Goal: Navigation & Orientation: Find specific page/section

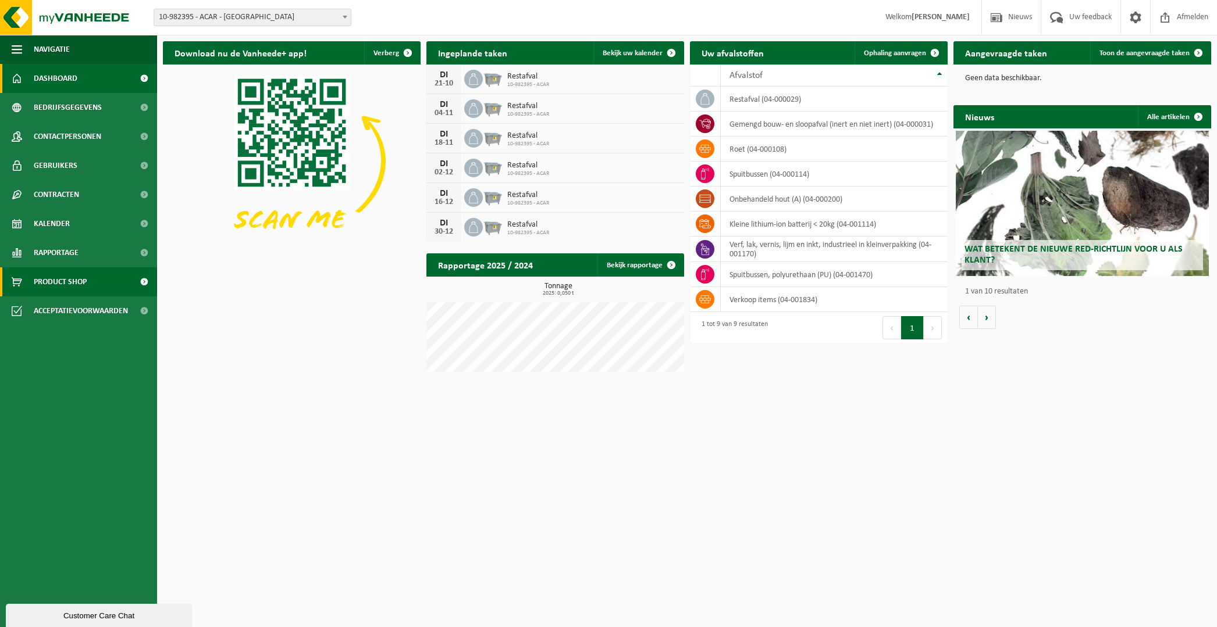
click at [44, 278] on span "Product Shop" at bounding box center [60, 281] width 53 height 29
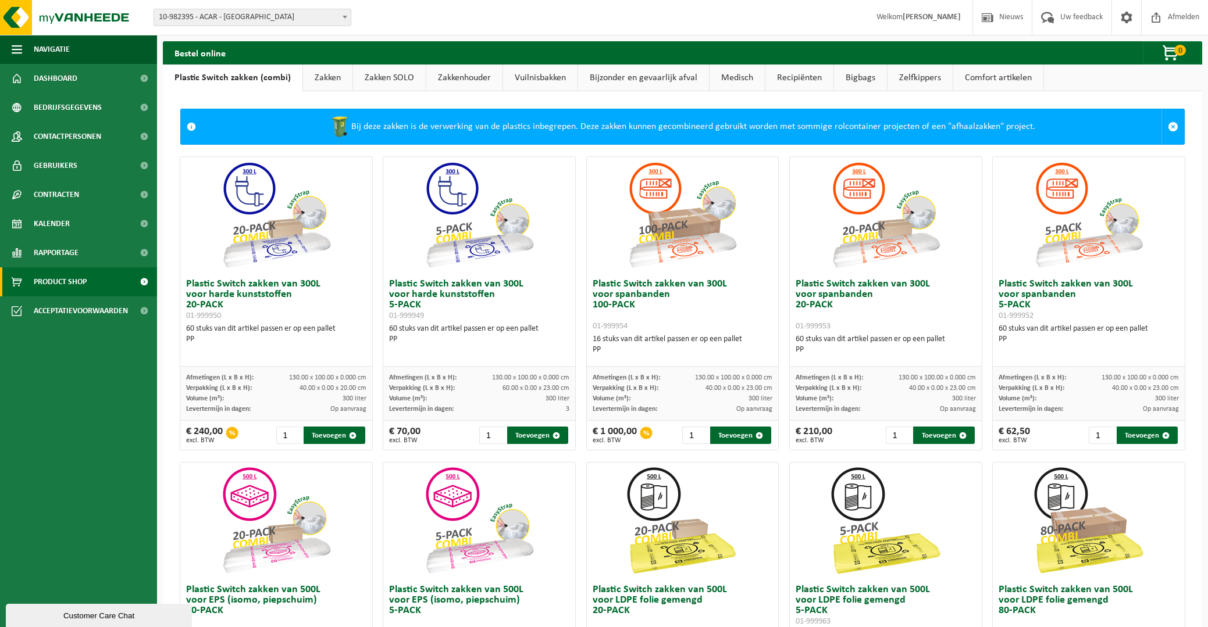
click at [367, 80] on link "Zakken SOLO" at bounding box center [389, 78] width 73 height 27
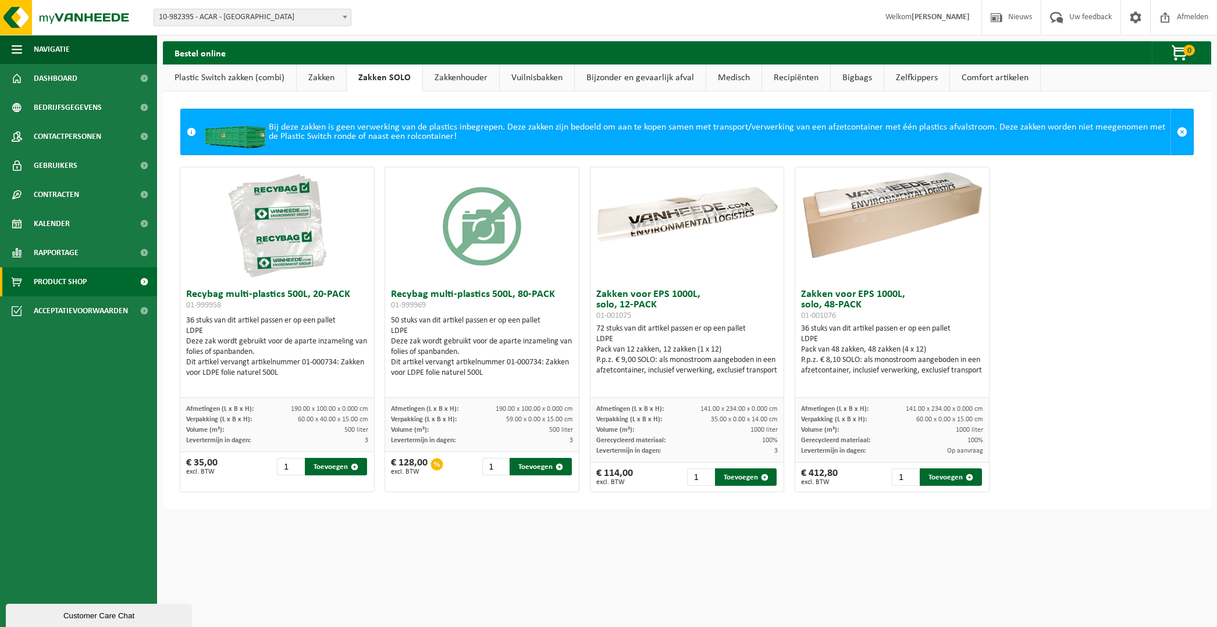
click at [324, 76] on link "Zakken" at bounding box center [321, 78] width 49 height 27
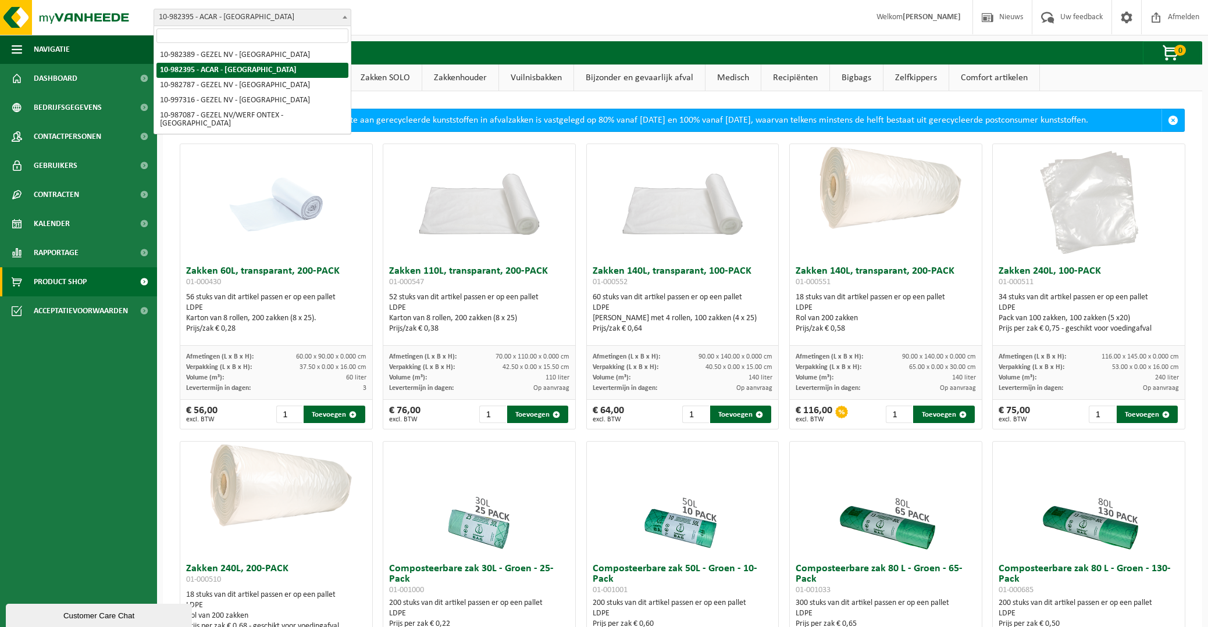
click at [197, 16] on span "10-982395 - ACAR - [GEOGRAPHIC_DATA]" at bounding box center [252, 17] width 197 height 16
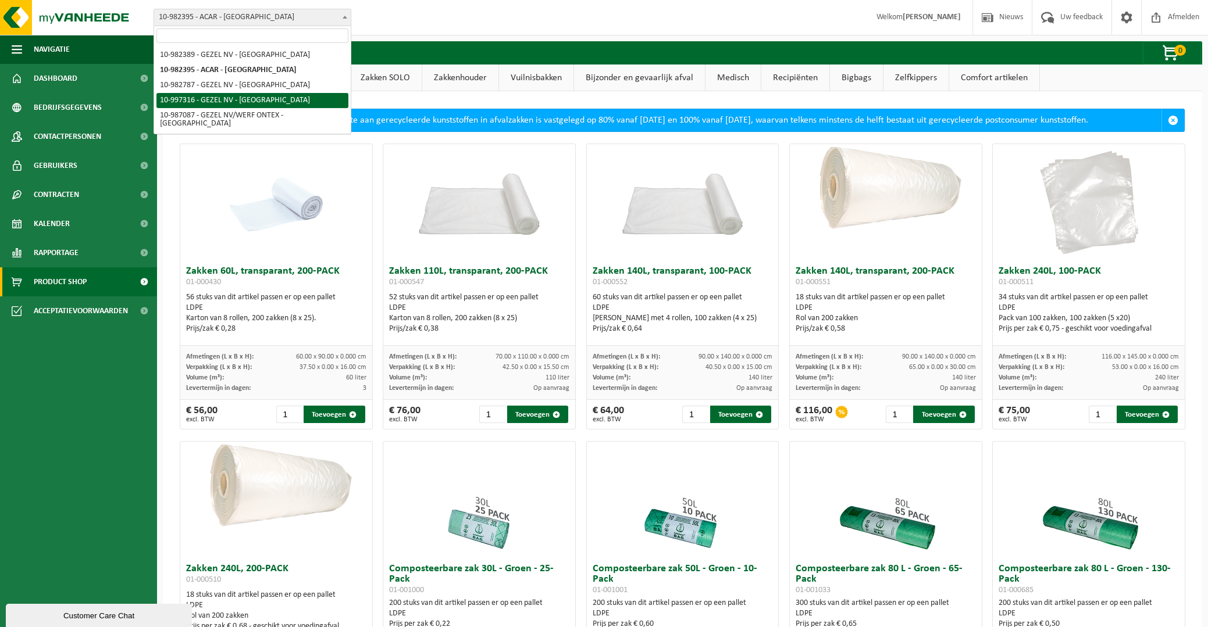
select select "173335"
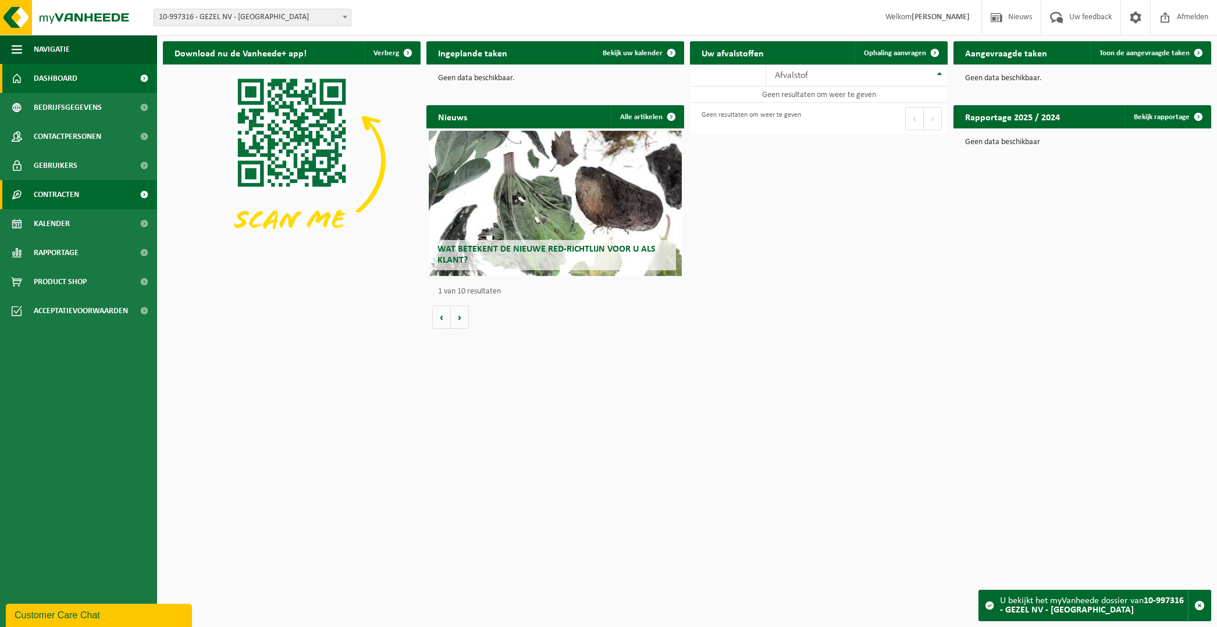
click at [80, 196] on link "Contracten" at bounding box center [78, 194] width 157 height 29
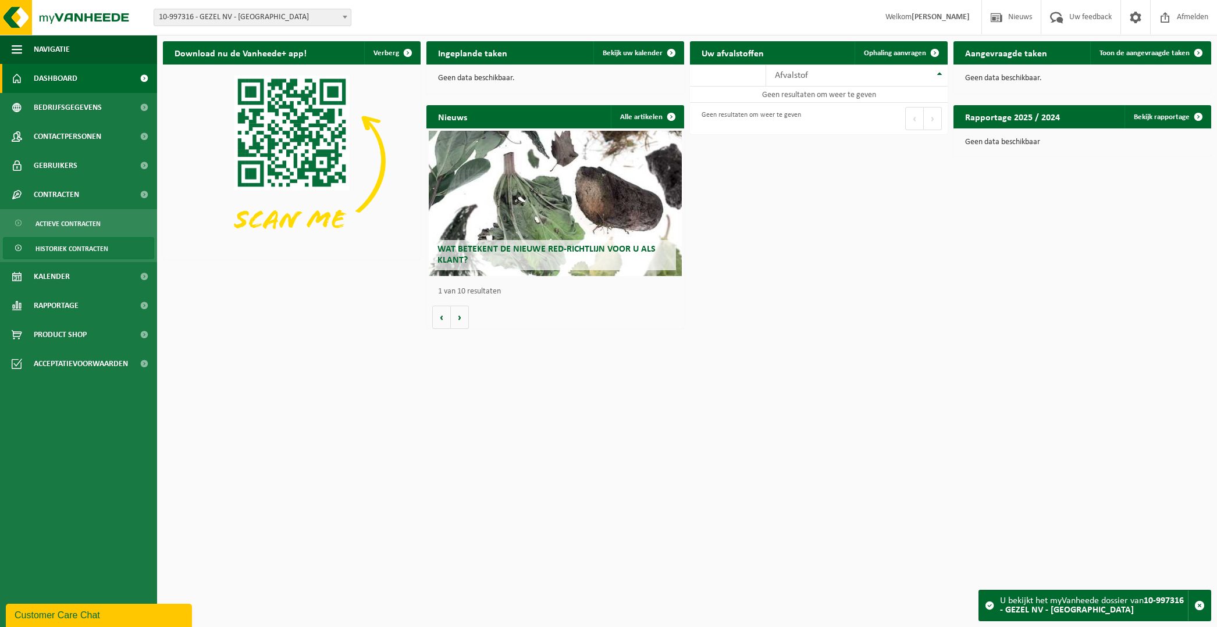
click at [79, 243] on span "Historiek contracten" at bounding box center [71, 249] width 73 height 22
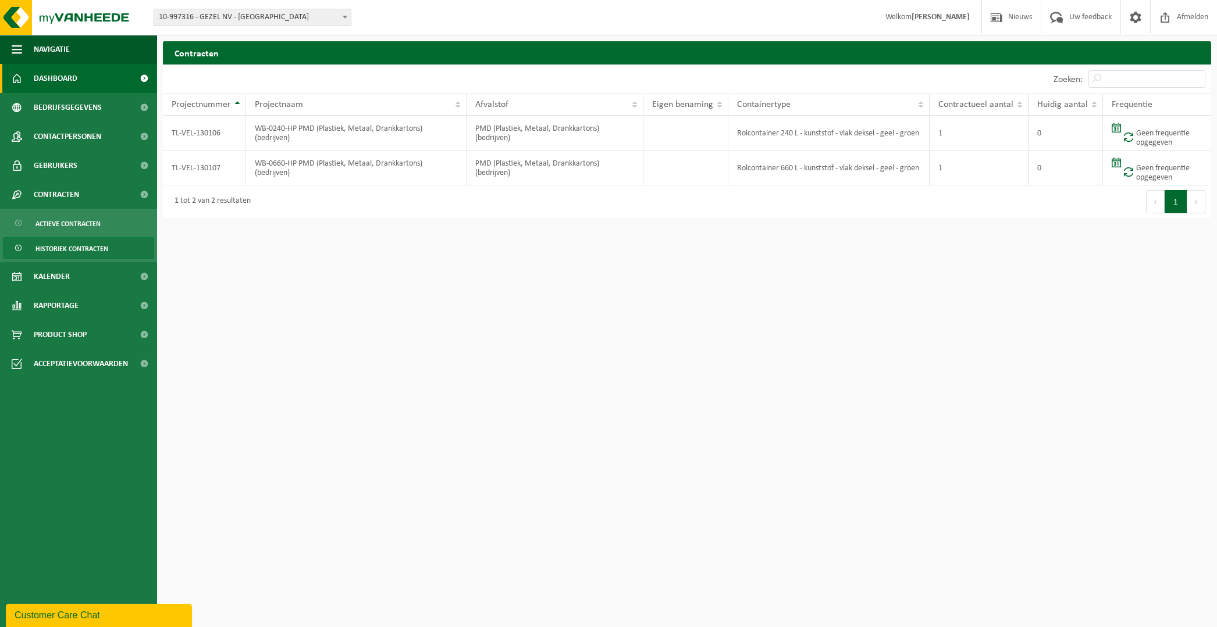
click at [63, 80] on span "Dashboard" at bounding box center [56, 78] width 44 height 29
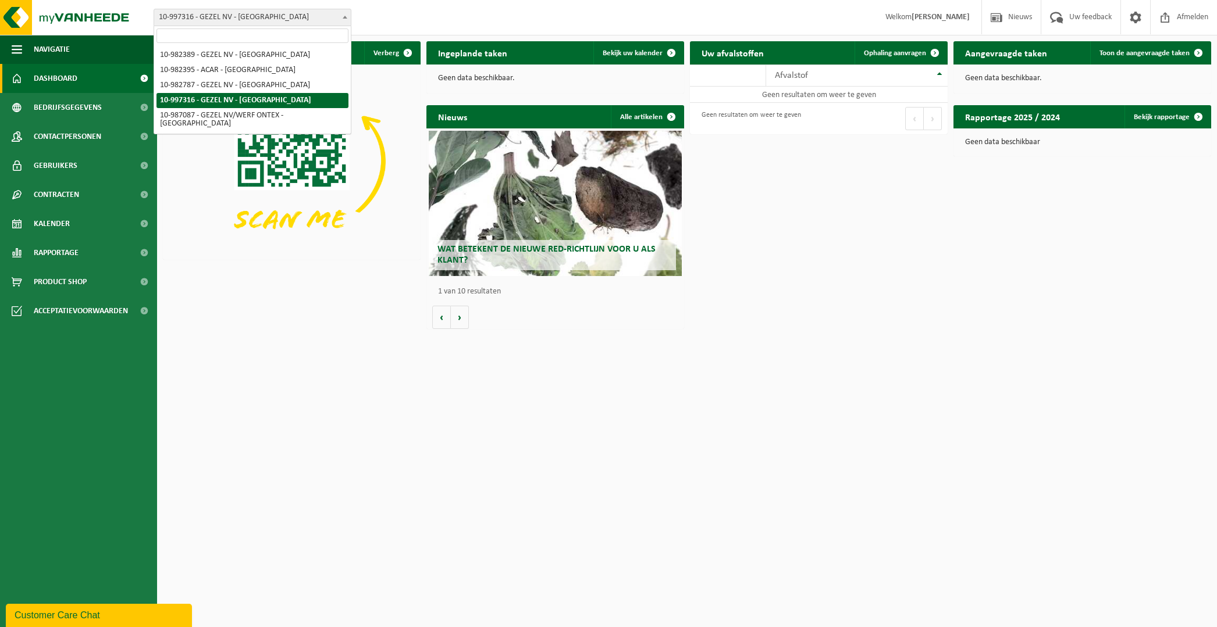
click at [251, 17] on span "10-997316 - GEZEL NV - [GEOGRAPHIC_DATA]" at bounding box center [252, 17] width 197 height 16
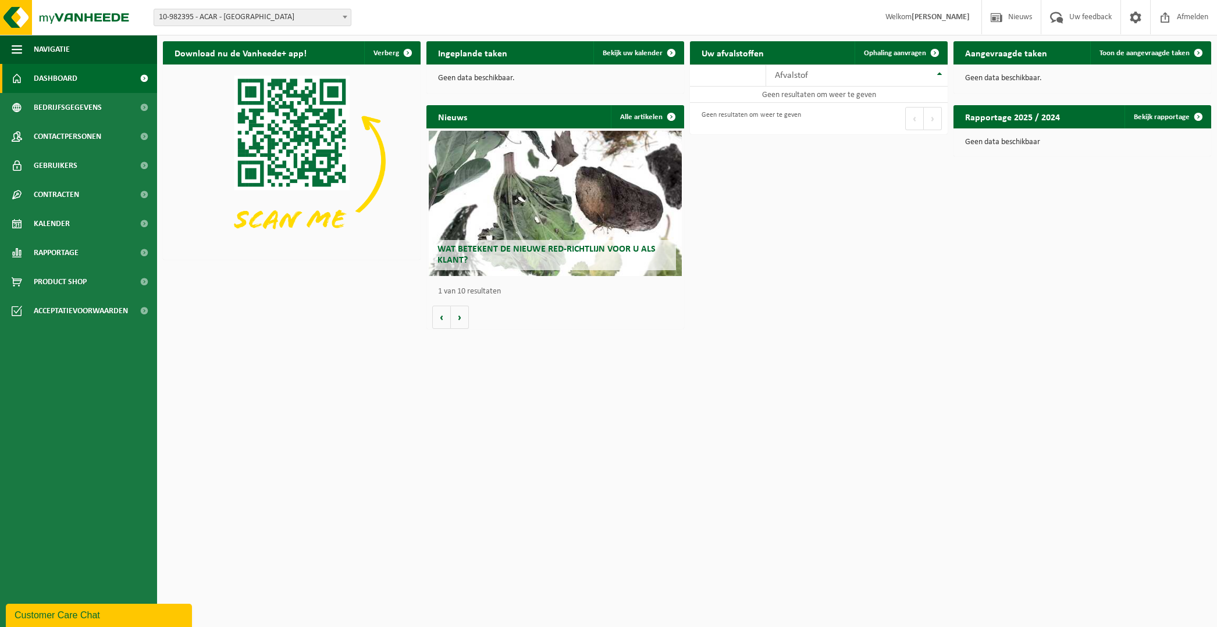
select select "162558"
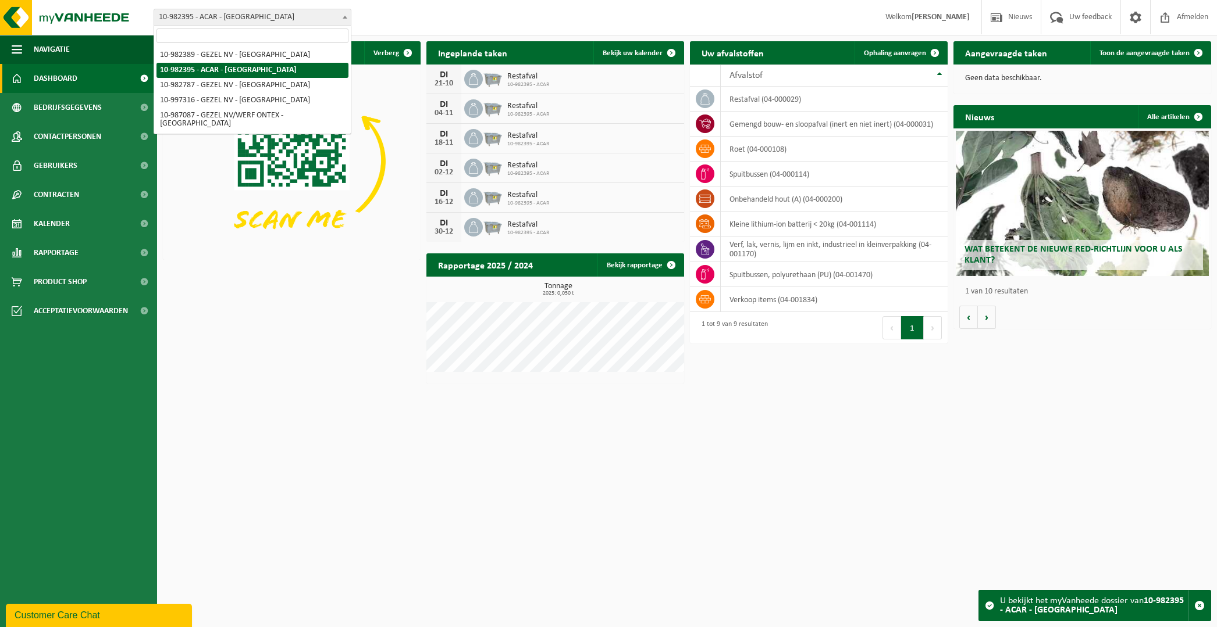
click at [248, 20] on span "10-982395 - ACAR - [GEOGRAPHIC_DATA]" at bounding box center [252, 17] width 197 height 16
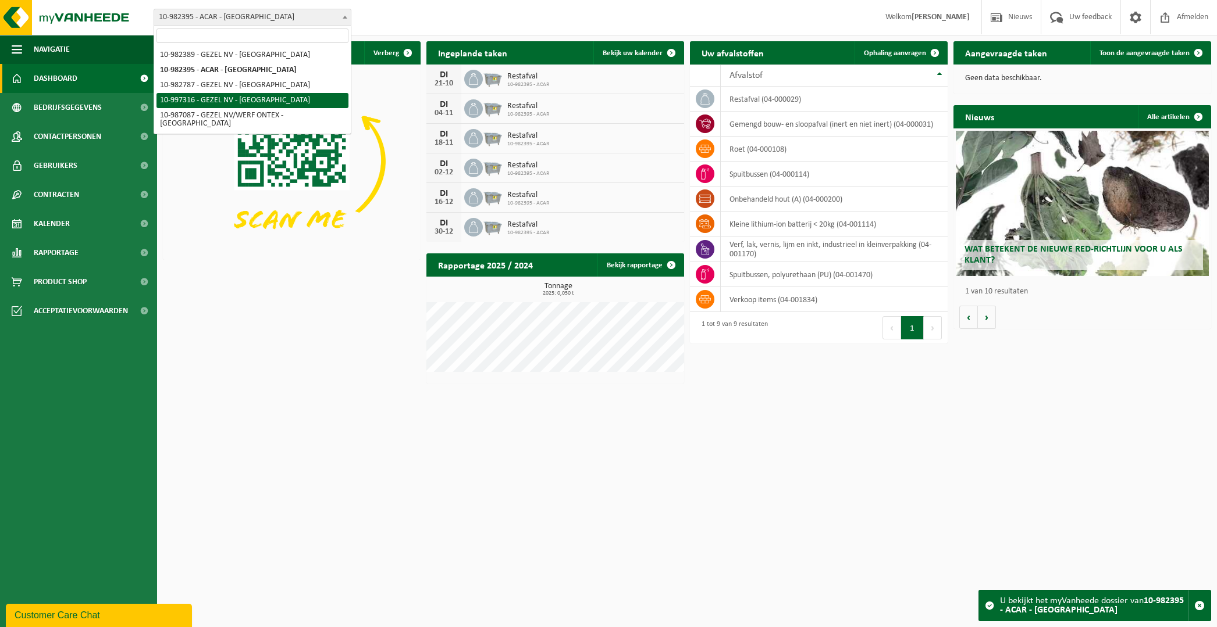
select select "173335"
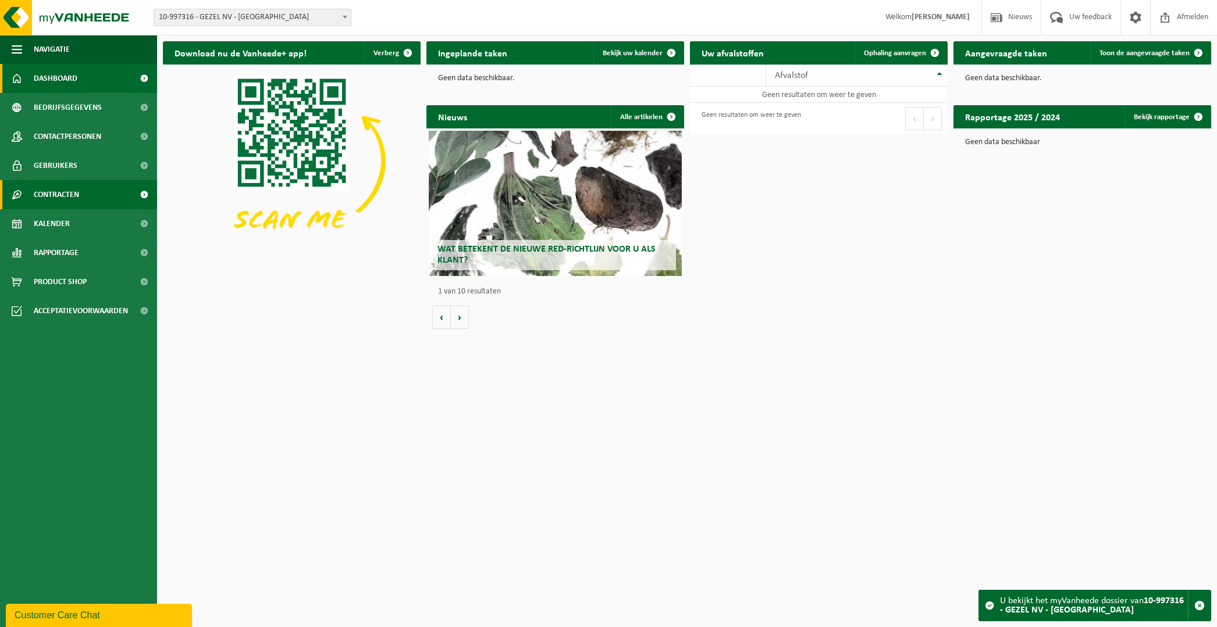
click at [59, 195] on span "Contracten" at bounding box center [56, 194] width 45 height 29
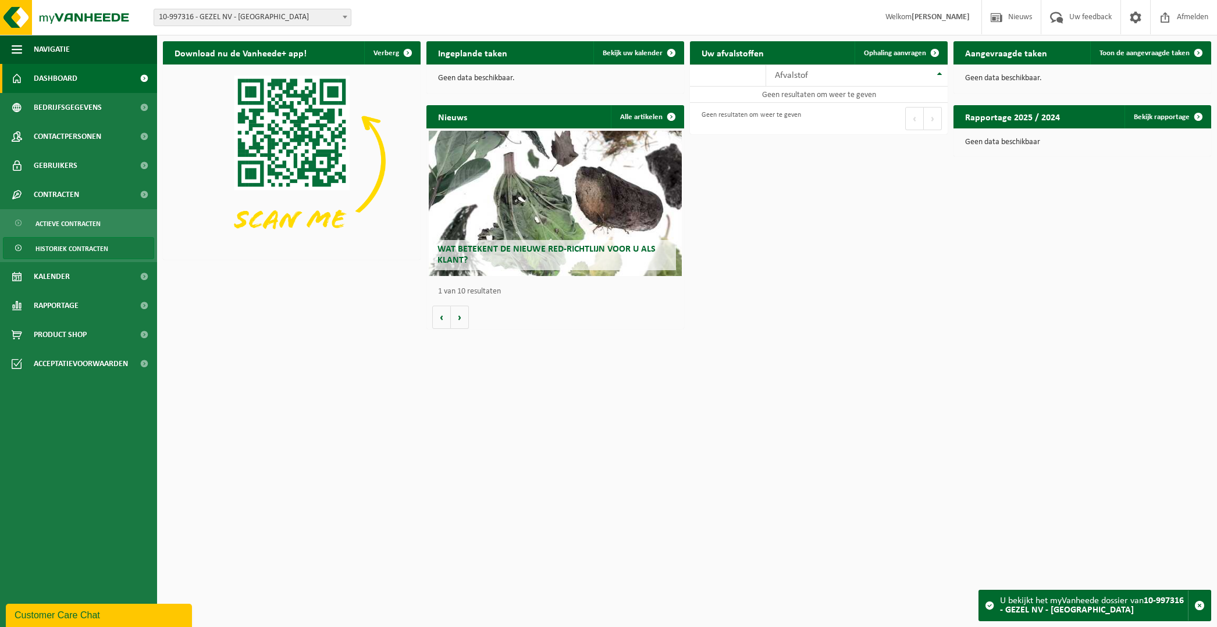
click at [62, 247] on span "Historiek contracten" at bounding box center [71, 249] width 73 height 22
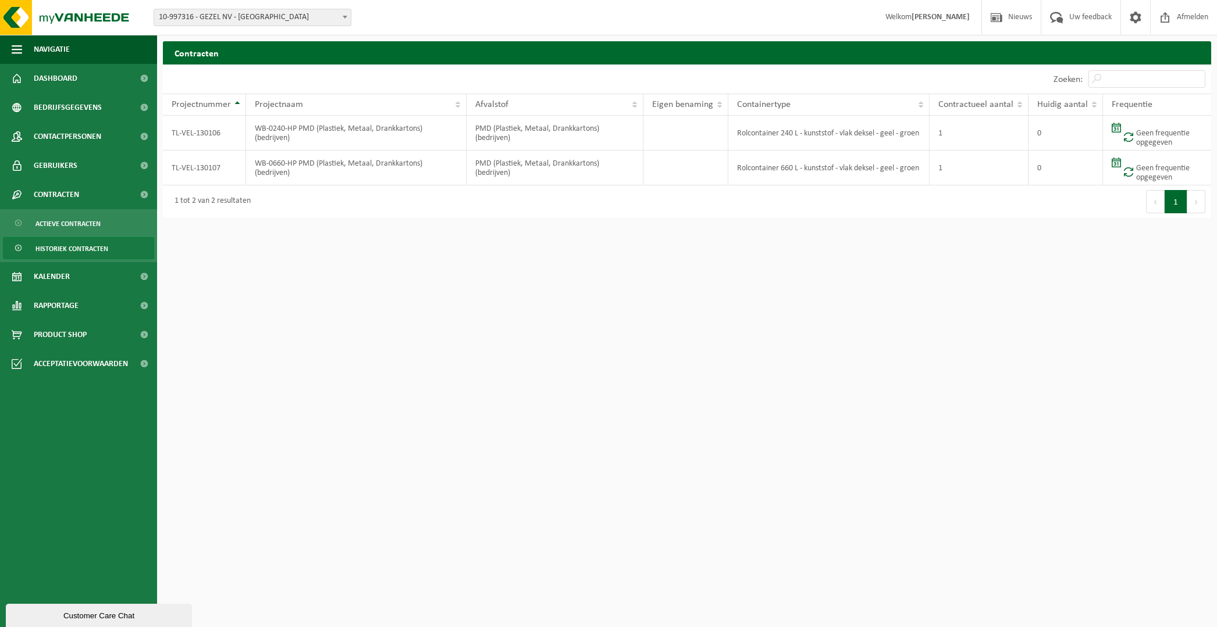
click at [302, 22] on span "10-997316 - GEZEL NV - [GEOGRAPHIC_DATA]" at bounding box center [252, 17] width 197 height 16
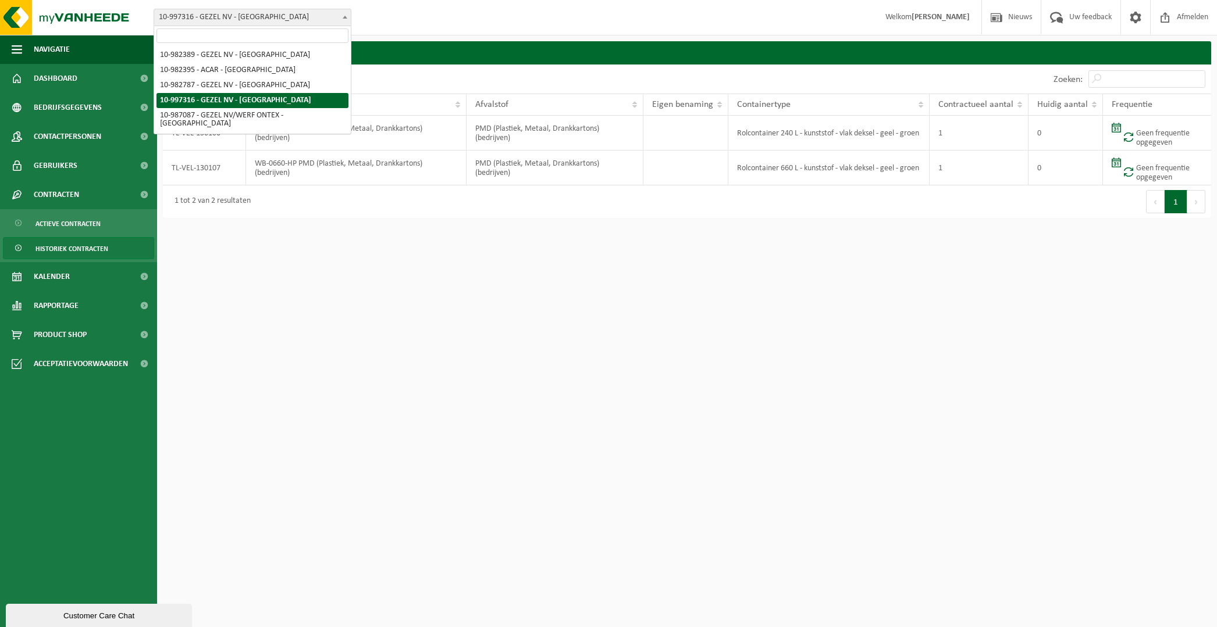
click at [383, 23] on div "Vestiging: 10-982389 - GEZEL NV - BUGGENHOUT 10-982395 - ACAR - SINT-NIKLAAS 10…" at bounding box center [608, 17] width 1217 height 35
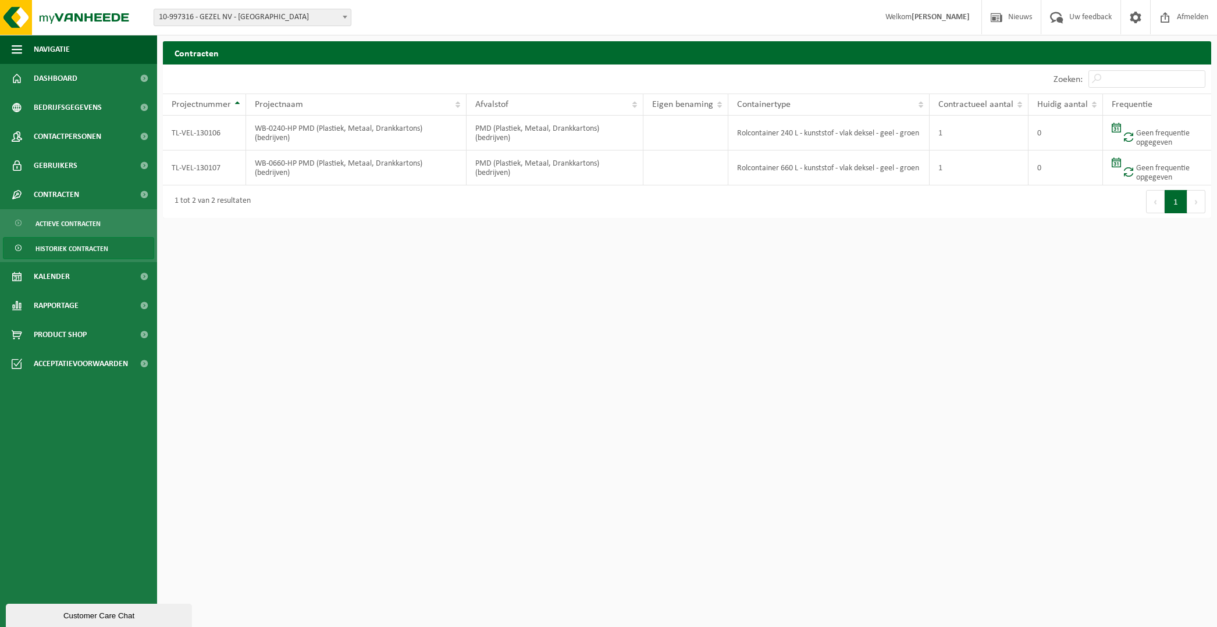
click at [208, 18] on span "10-997316 - GEZEL NV - [GEOGRAPHIC_DATA]" at bounding box center [252, 17] width 197 height 16
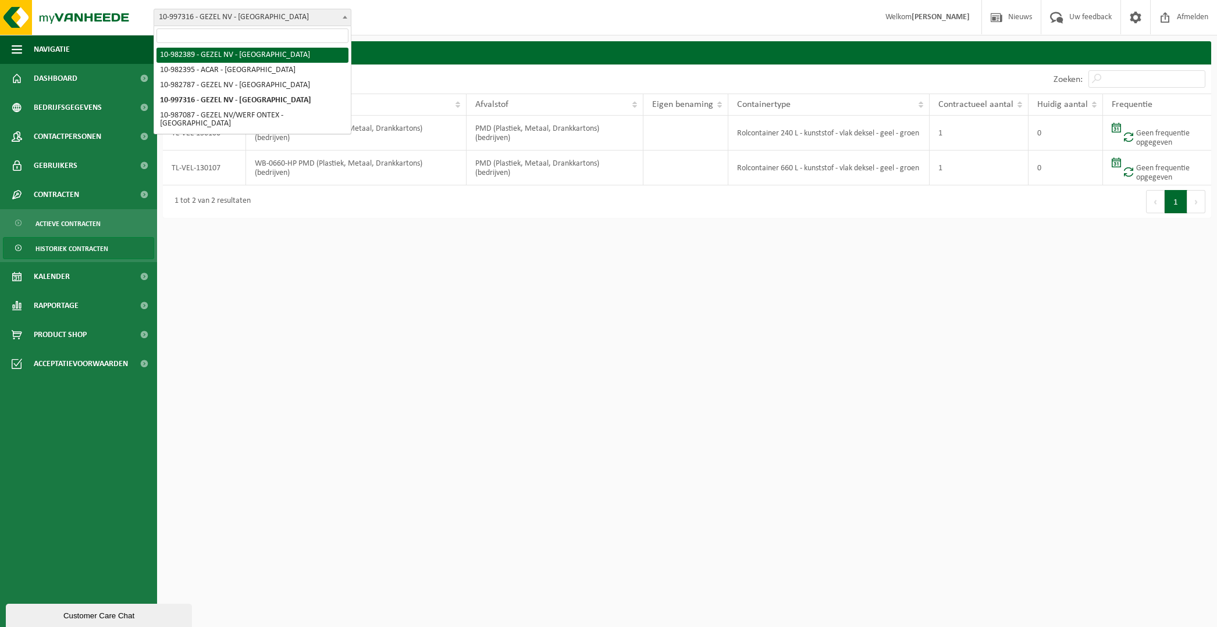
select select "162555"
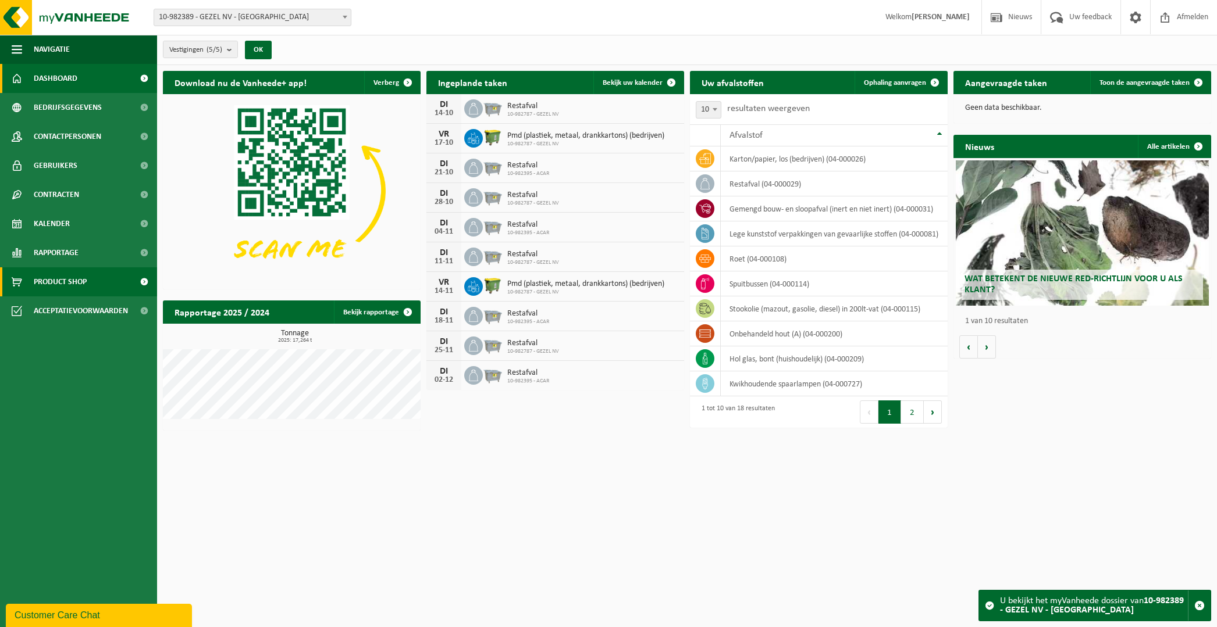
click at [87, 274] on span "Product Shop" at bounding box center [60, 281] width 53 height 29
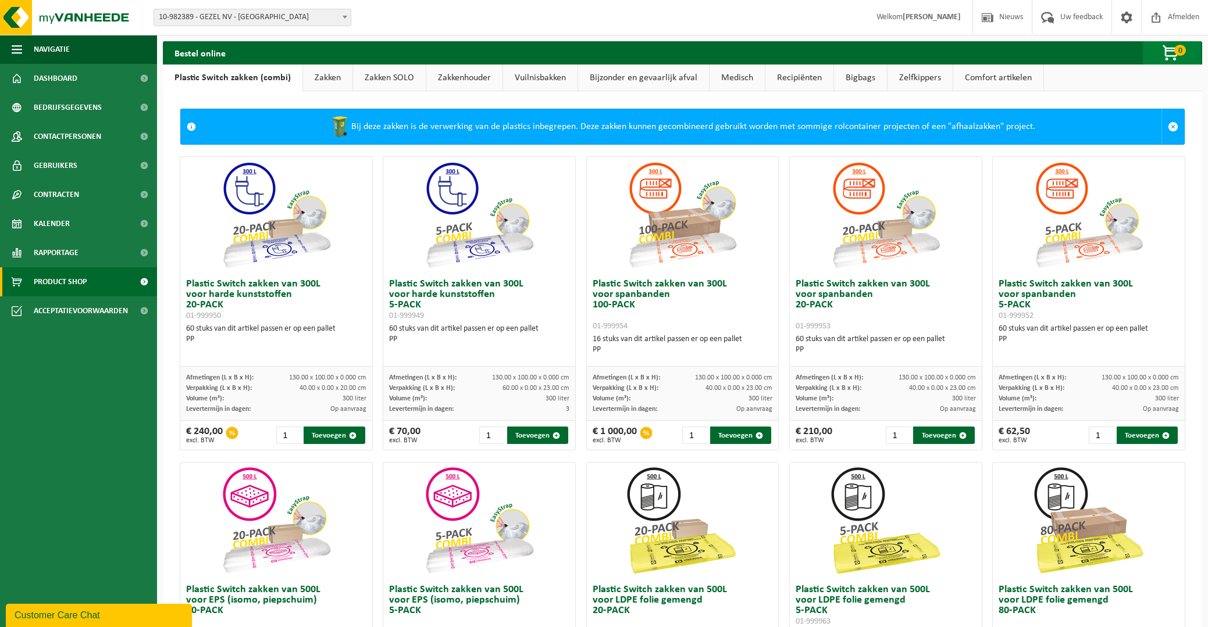
click at [1172, 47] on span "button" at bounding box center [1171, 53] width 58 height 23
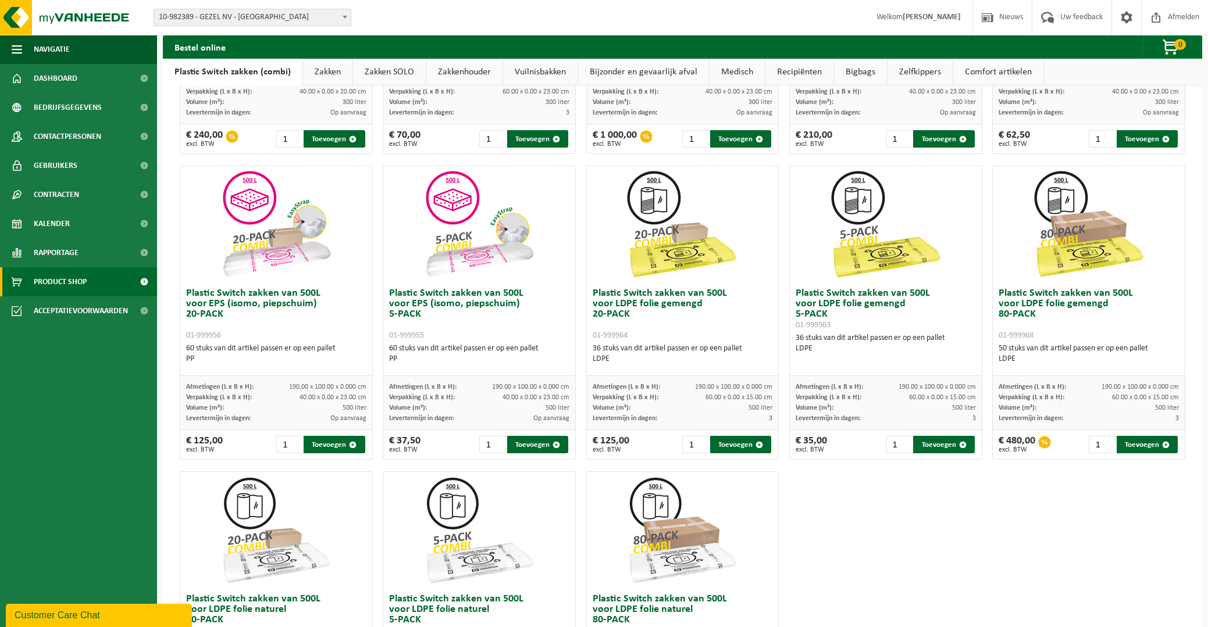
scroll to position [310, 0]
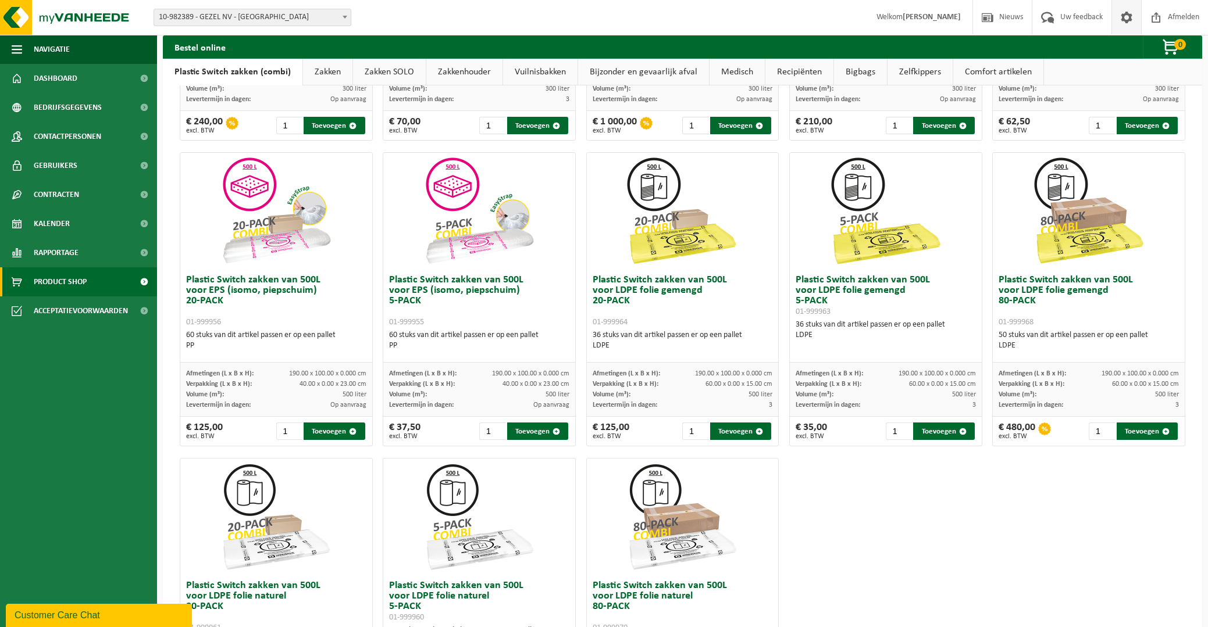
click at [1118, 15] on span at bounding box center [1126, 17] width 17 height 34
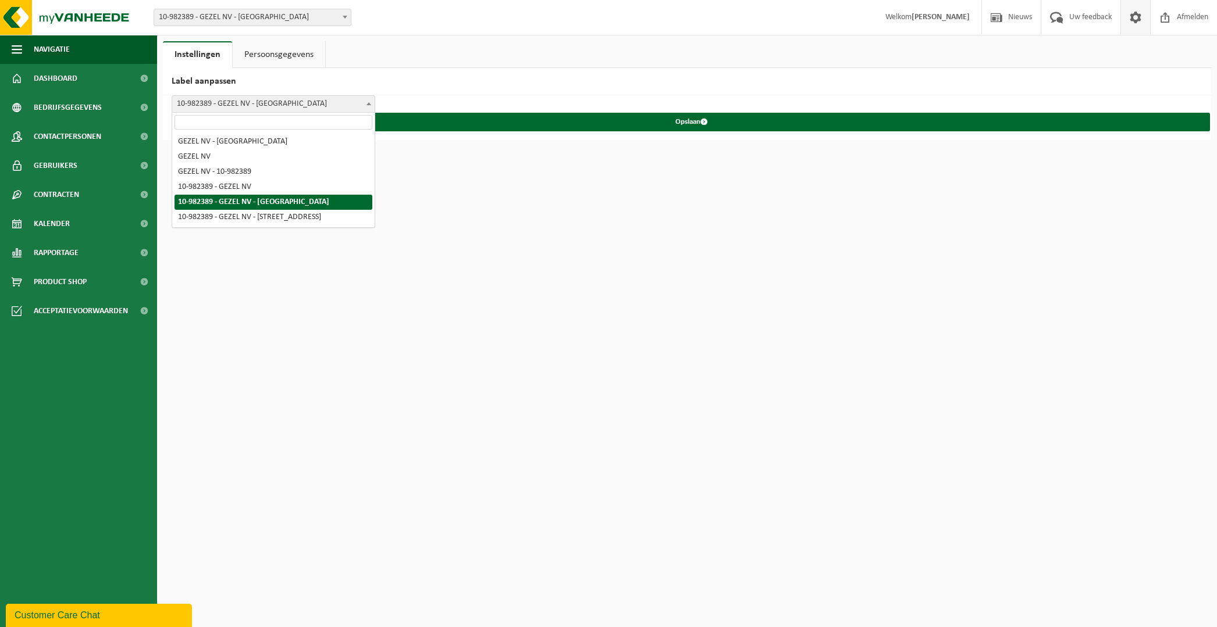
click at [277, 107] on span "10-982389 - GEZEL NV - [GEOGRAPHIC_DATA]" at bounding box center [273, 104] width 202 height 16
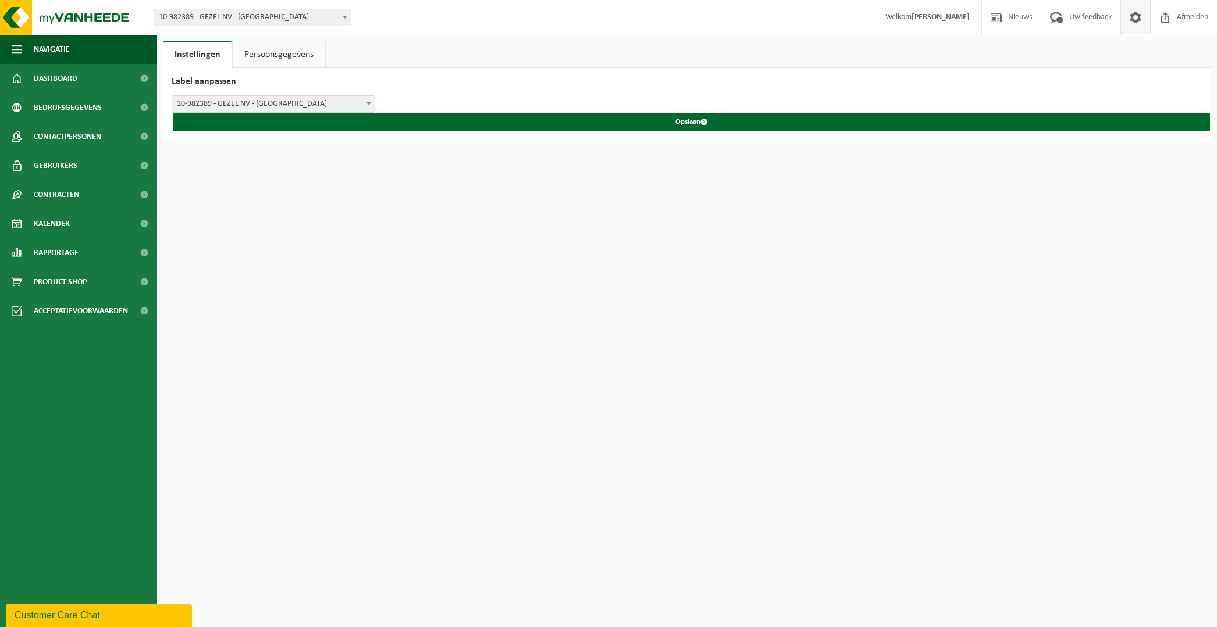
click at [277, 106] on span "10-982389 - GEZEL NV - [GEOGRAPHIC_DATA]" at bounding box center [273, 104] width 202 height 16
click at [227, 14] on span "10-982389 - GEZEL NV - [GEOGRAPHIC_DATA]" at bounding box center [252, 17] width 197 height 16
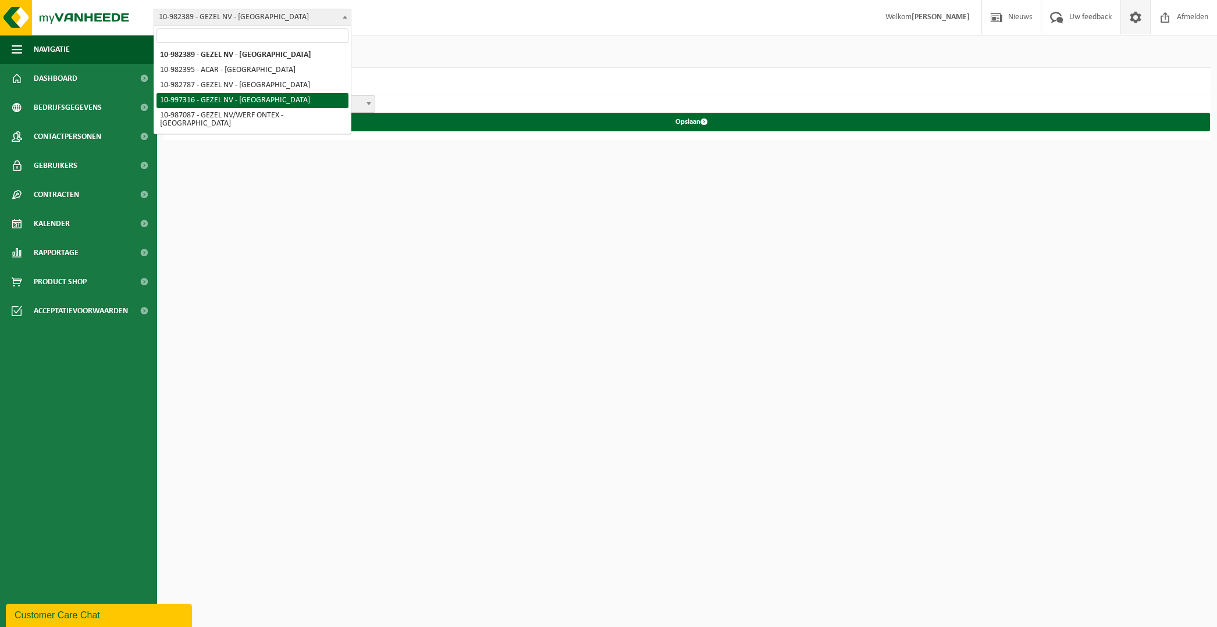
select select "173335"
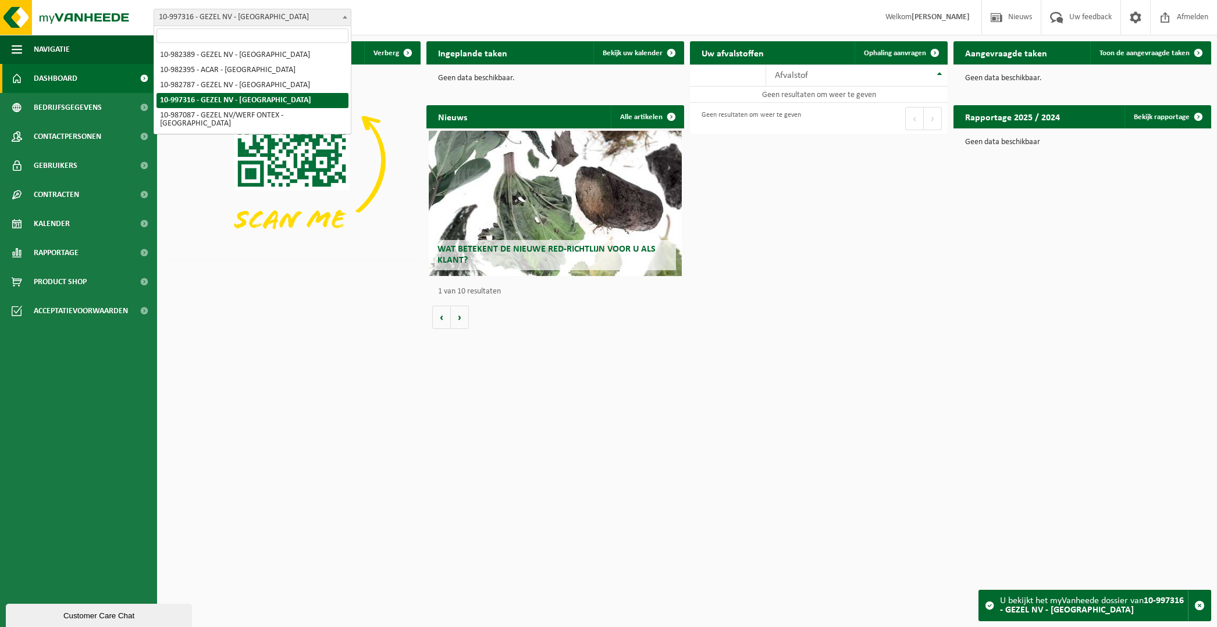
click at [270, 24] on span "10-997316 - GEZEL NV - [GEOGRAPHIC_DATA]" at bounding box center [252, 17] width 197 height 16
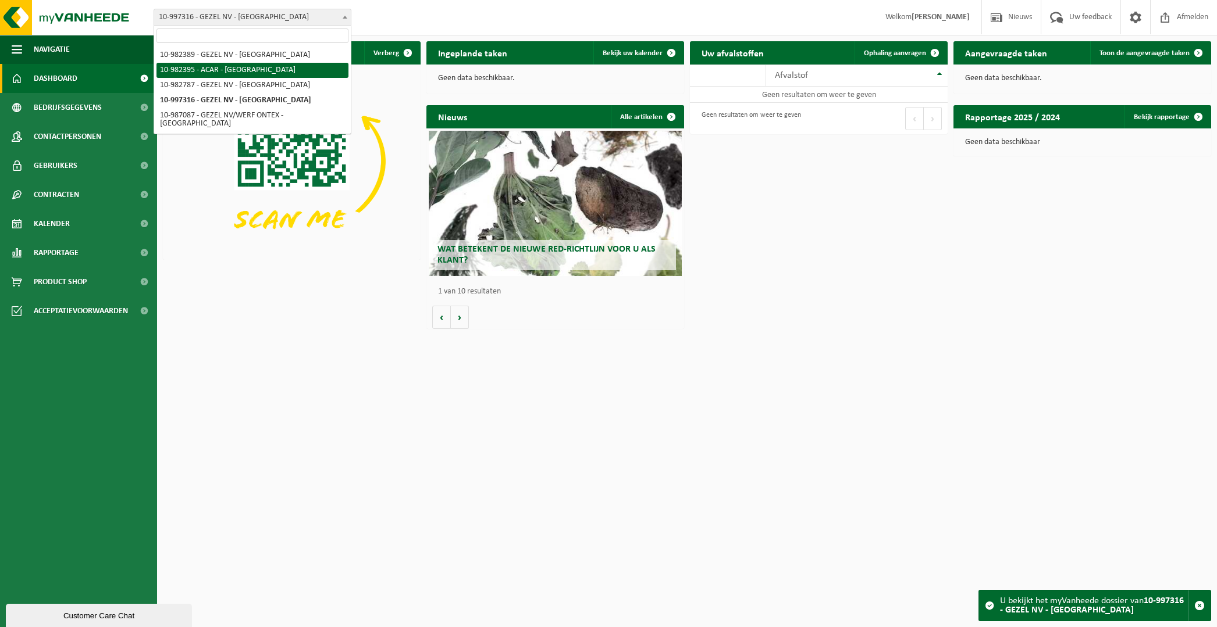
select select "162558"
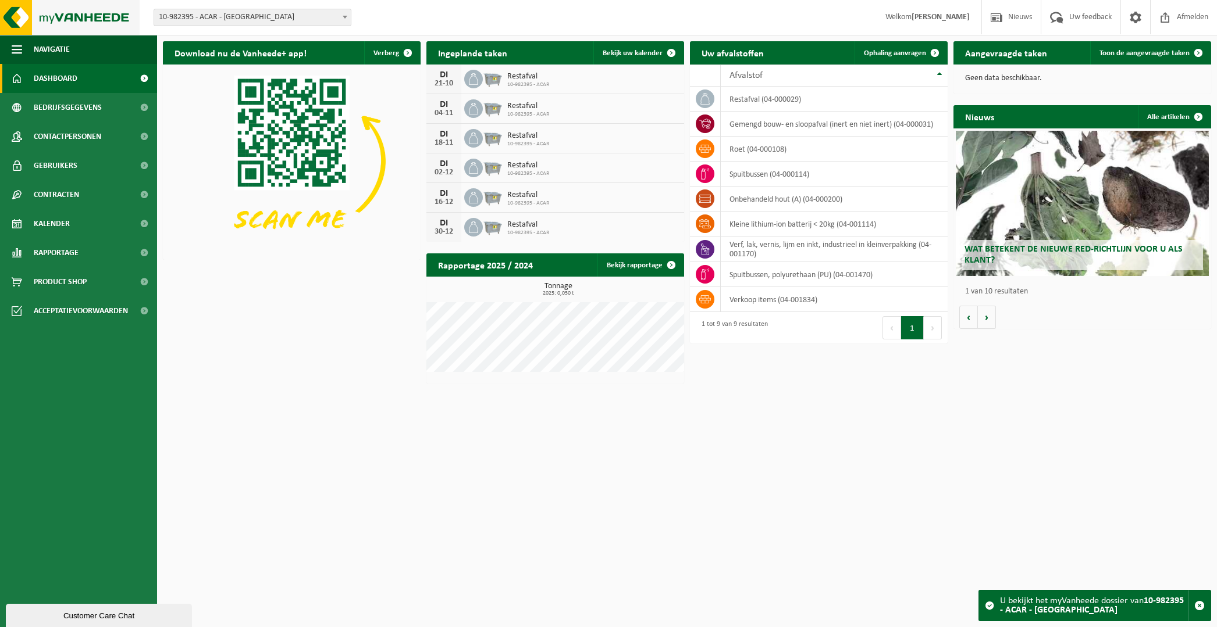
click at [18, 15] on img at bounding box center [70, 17] width 140 height 35
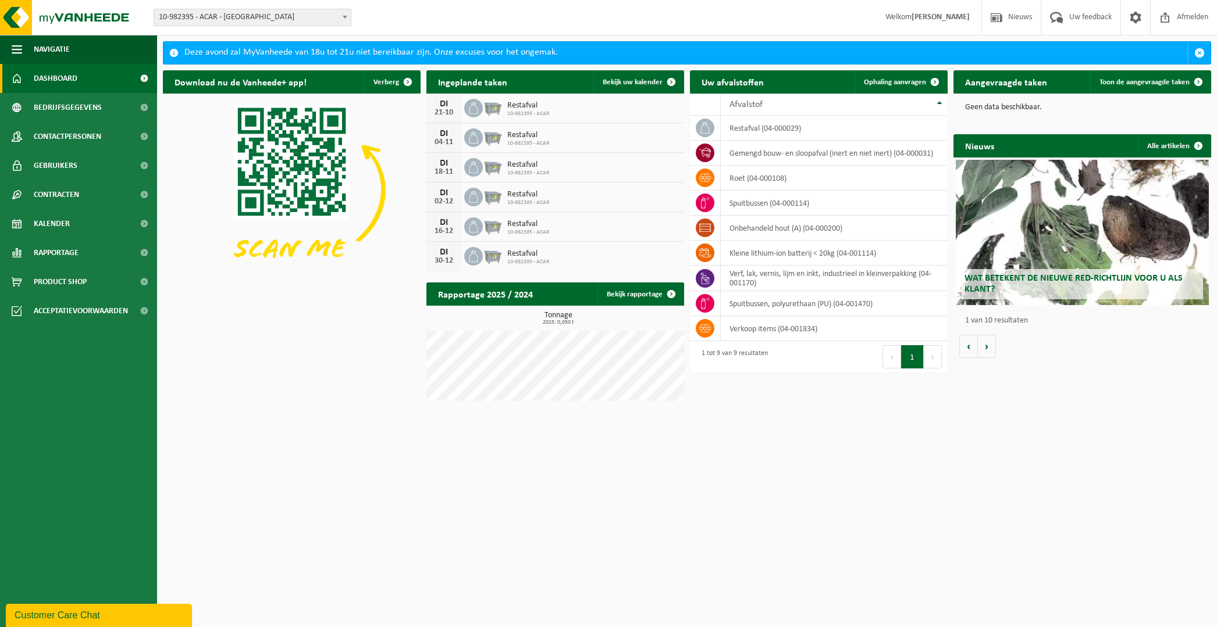
click at [307, 14] on span "10-982395 - ACAR - [GEOGRAPHIC_DATA]" at bounding box center [252, 17] width 197 height 16
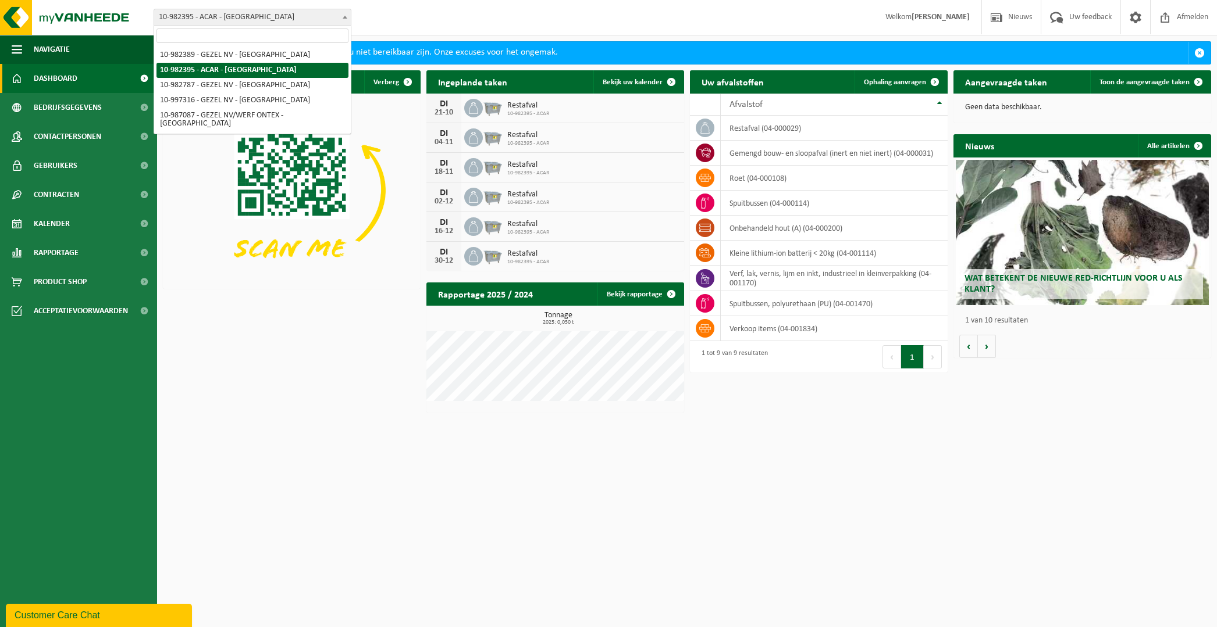
click at [307, 14] on span "10-982395 - ACAR - [GEOGRAPHIC_DATA]" at bounding box center [252, 17] width 197 height 16
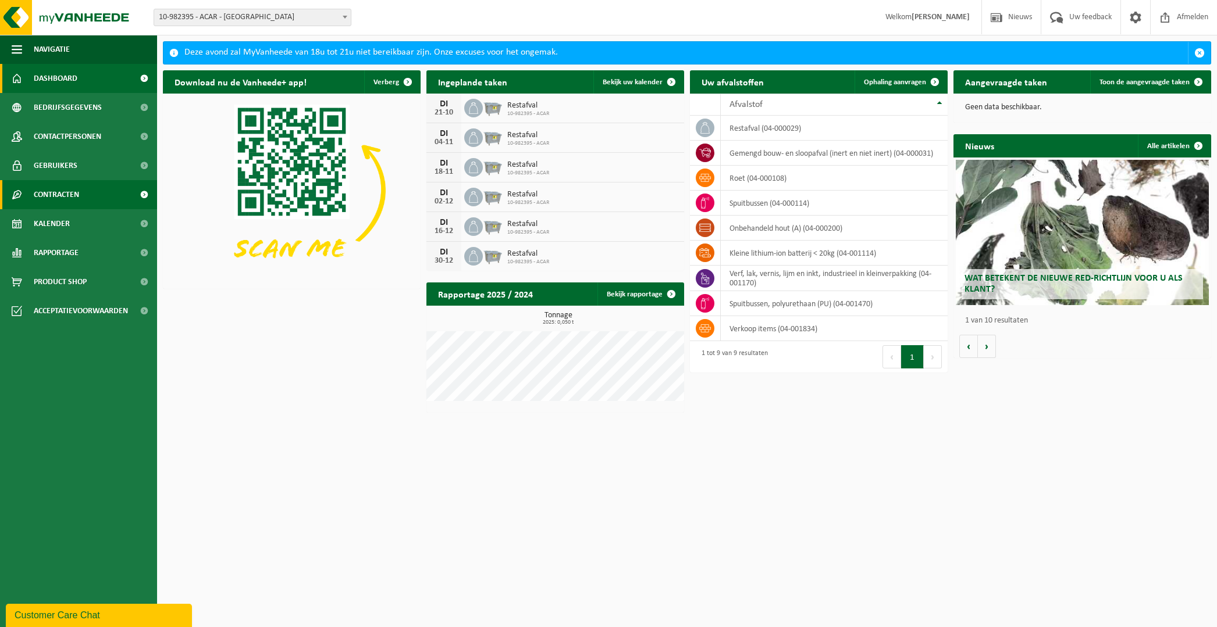
click at [56, 190] on span "Contracten" at bounding box center [56, 194] width 45 height 29
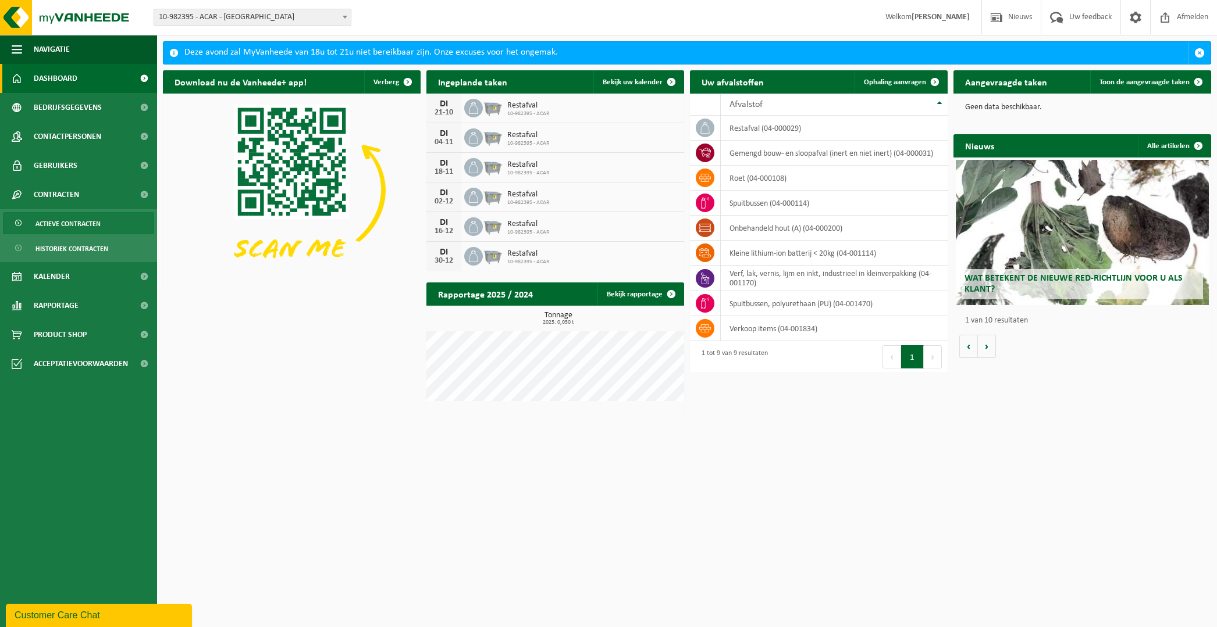
click at [63, 224] on span "Actieve contracten" at bounding box center [67, 224] width 65 height 22
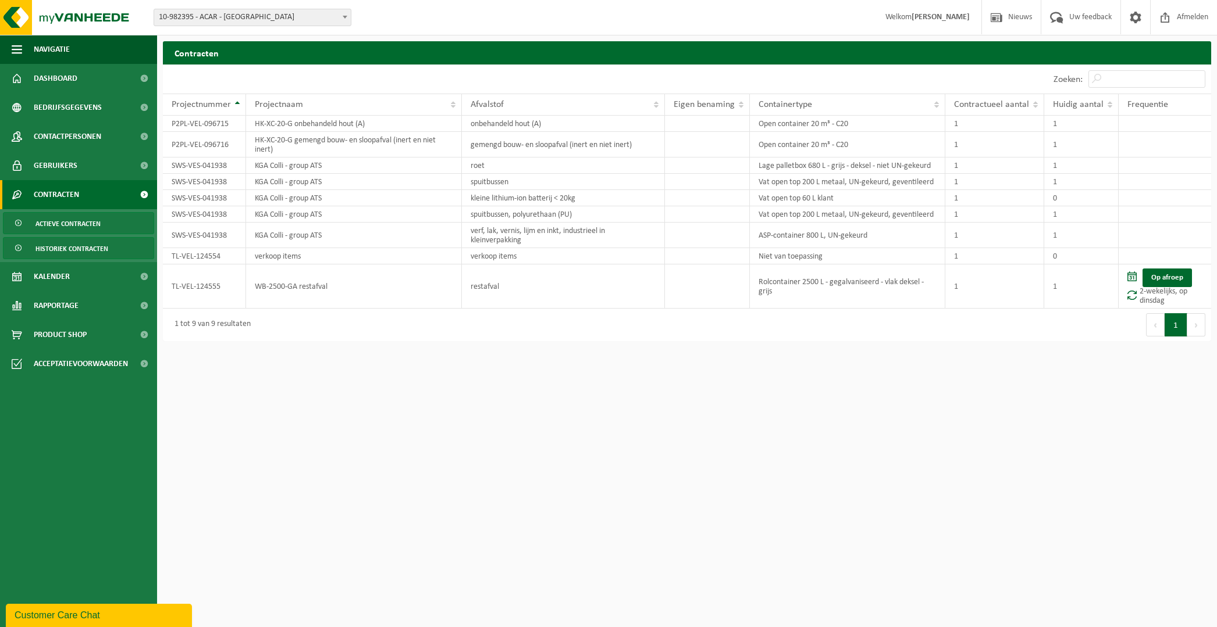
click at [72, 245] on span "Historiek contracten" at bounding box center [71, 249] width 73 height 22
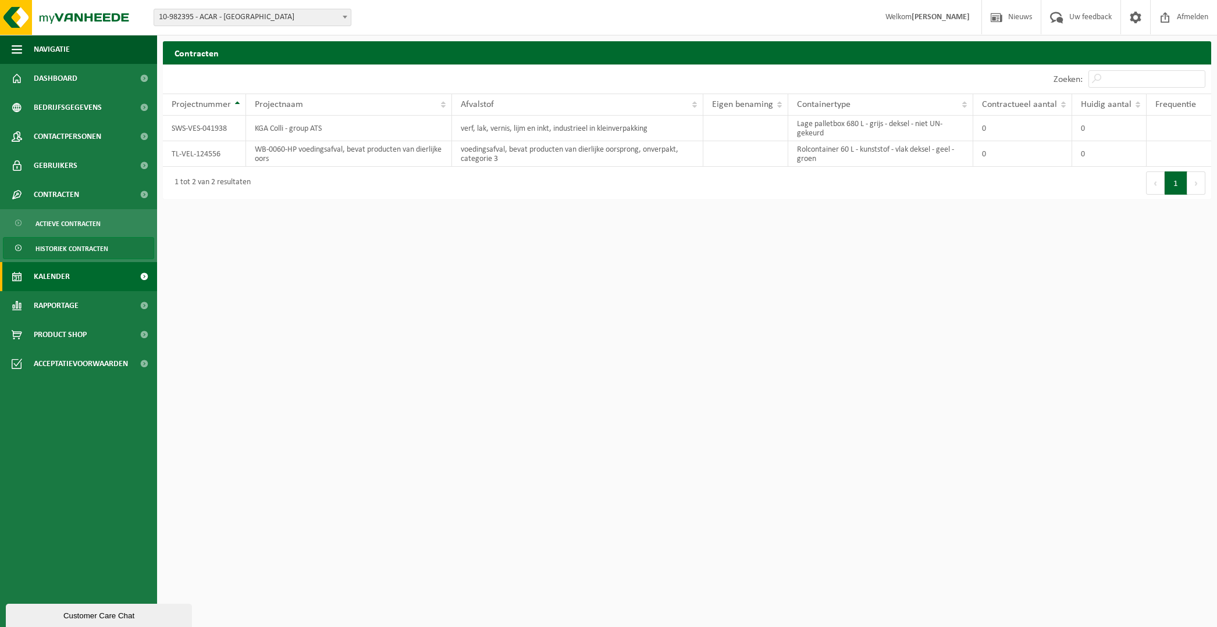
click at [88, 275] on link "Kalender" at bounding box center [78, 276] width 157 height 29
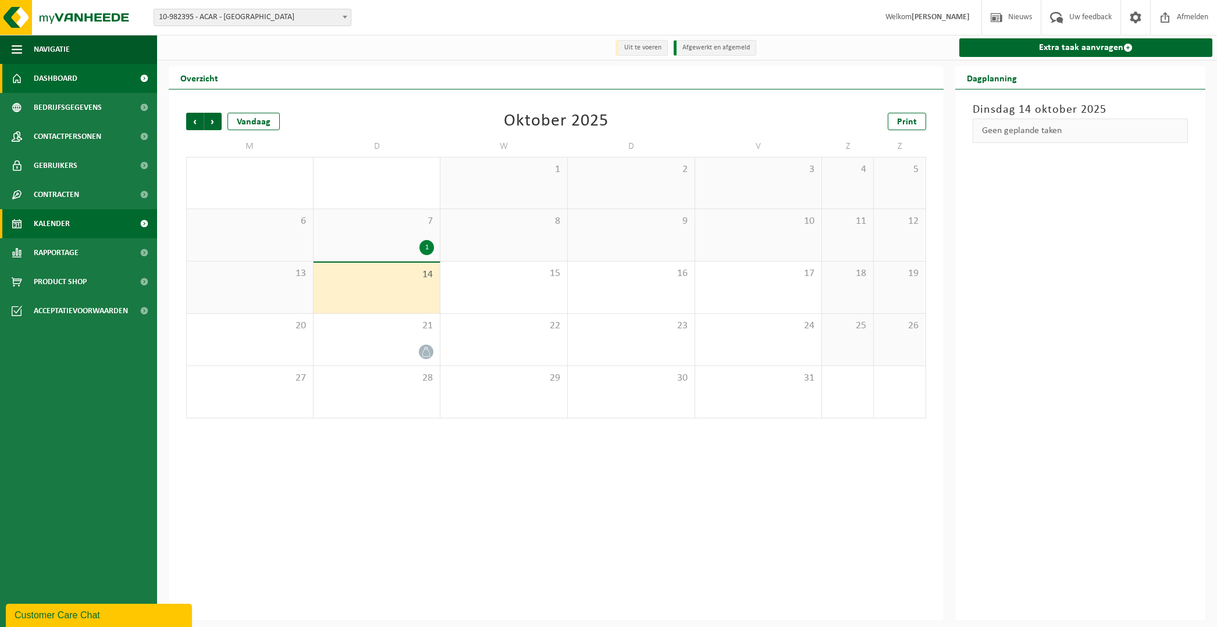
click at [55, 80] on span "Dashboard" at bounding box center [56, 78] width 44 height 29
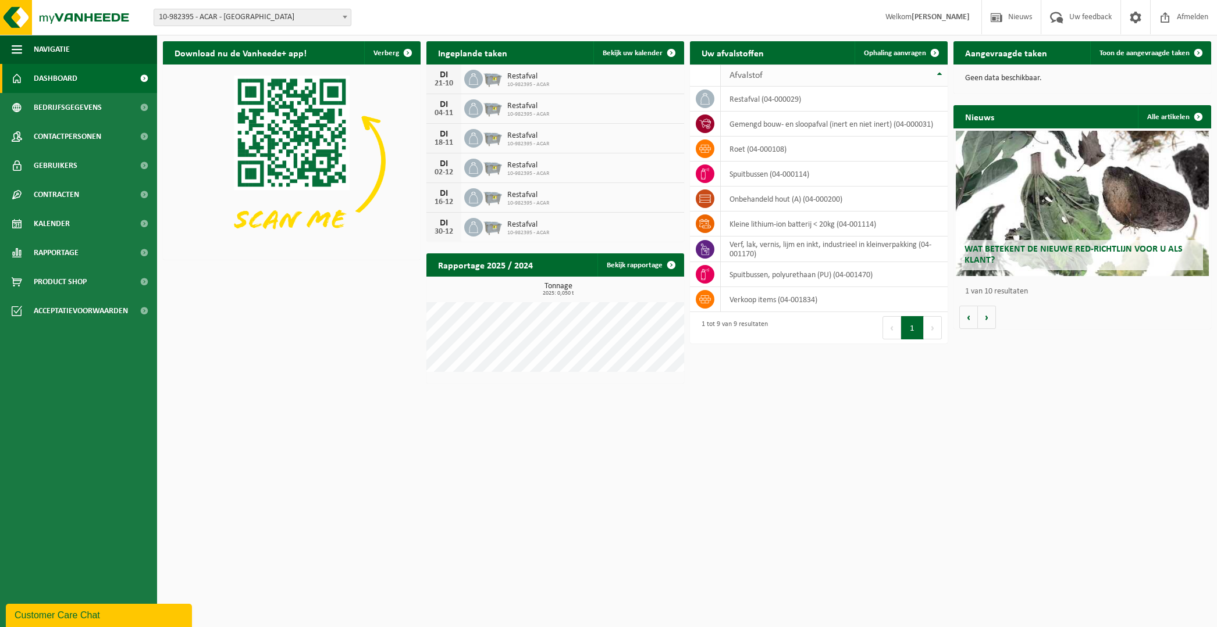
click at [927, 75] on div "Afvalstof" at bounding box center [831, 75] width 204 height 9
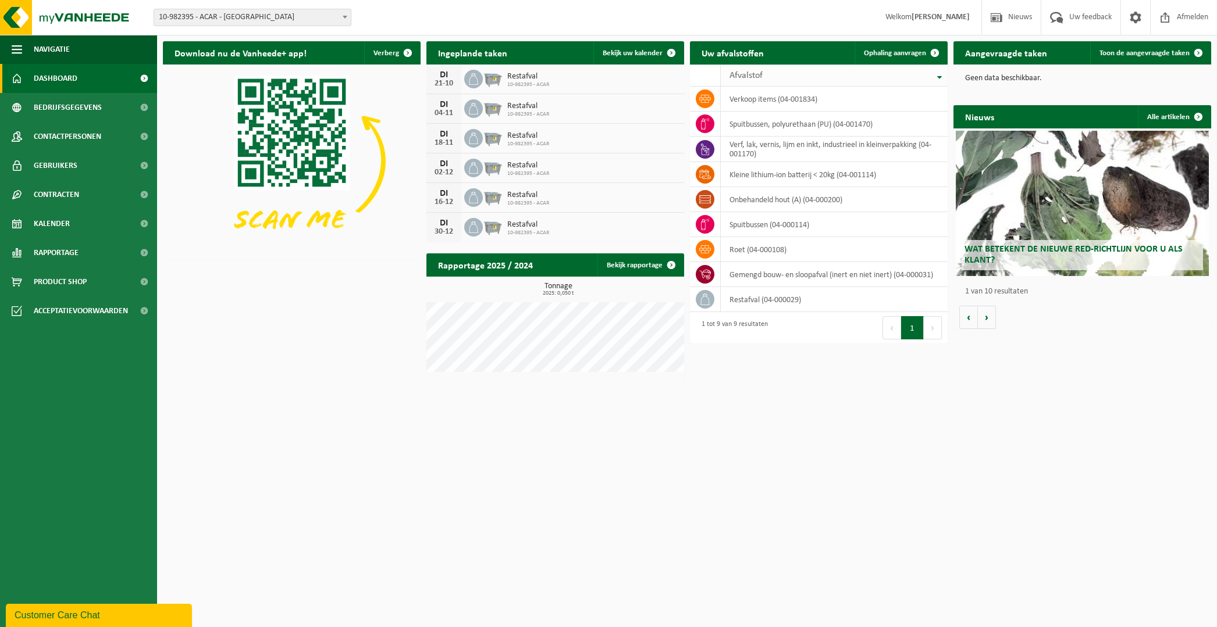
click at [935, 77] on th "Afvalstof" at bounding box center [834, 76] width 227 height 22
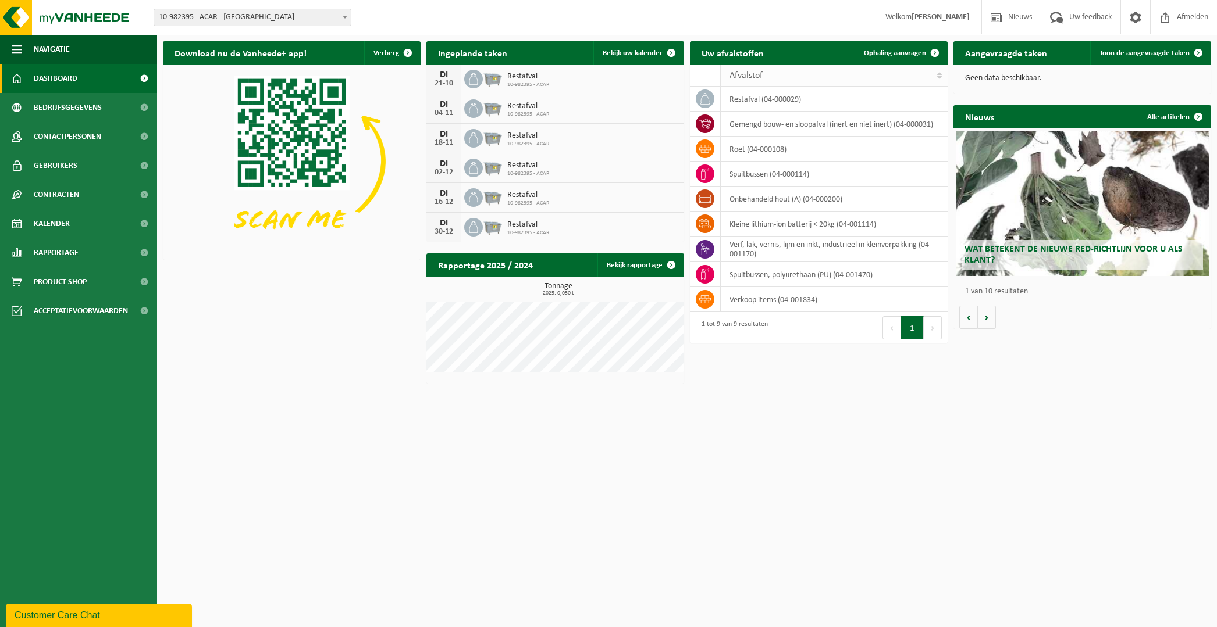
click at [935, 77] on th "Afvalstof" at bounding box center [834, 76] width 227 height 22
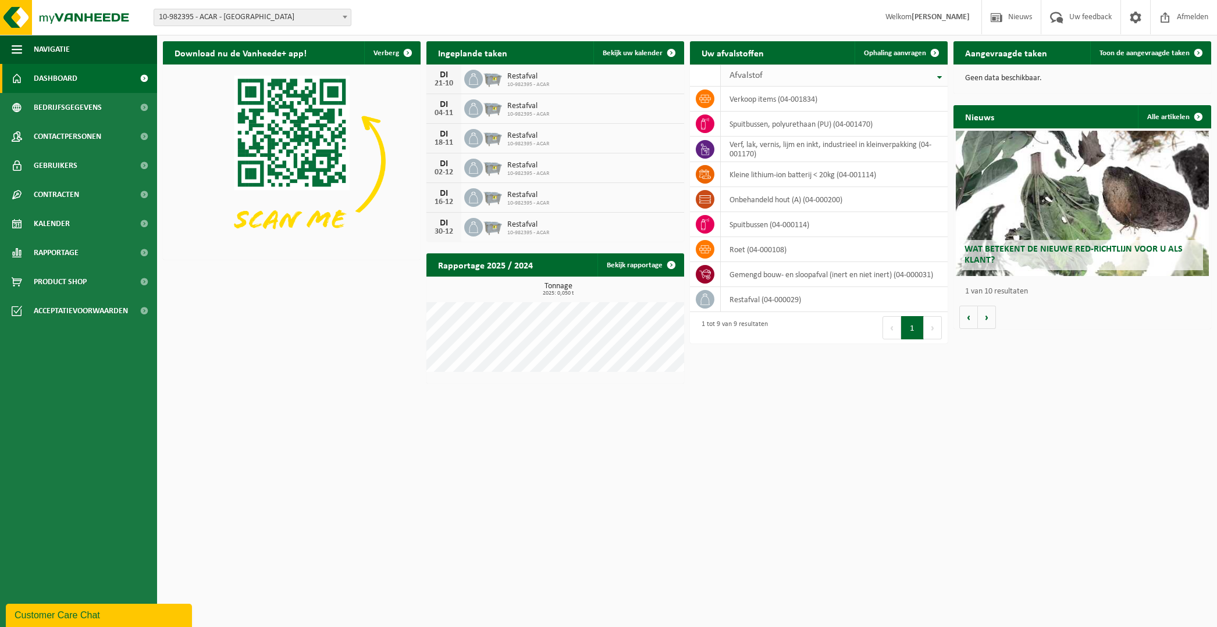
click at [935, 77] on th "Afvalstof" at bounding box center [834, 76] width 227 height 22
